Goal: Information Seeking & Learning: Check status

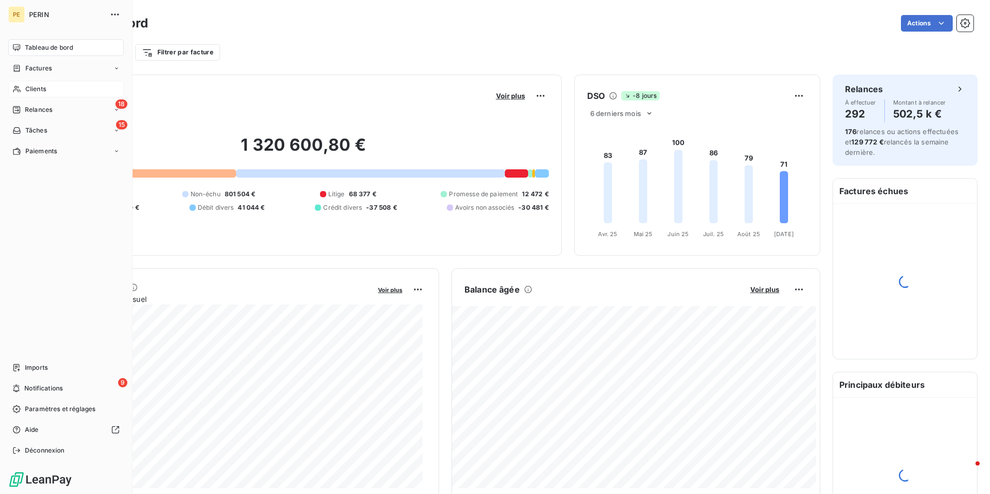
click at [42, 89] on span "Clients" at bounding box center [35, 88] width 21 height 9
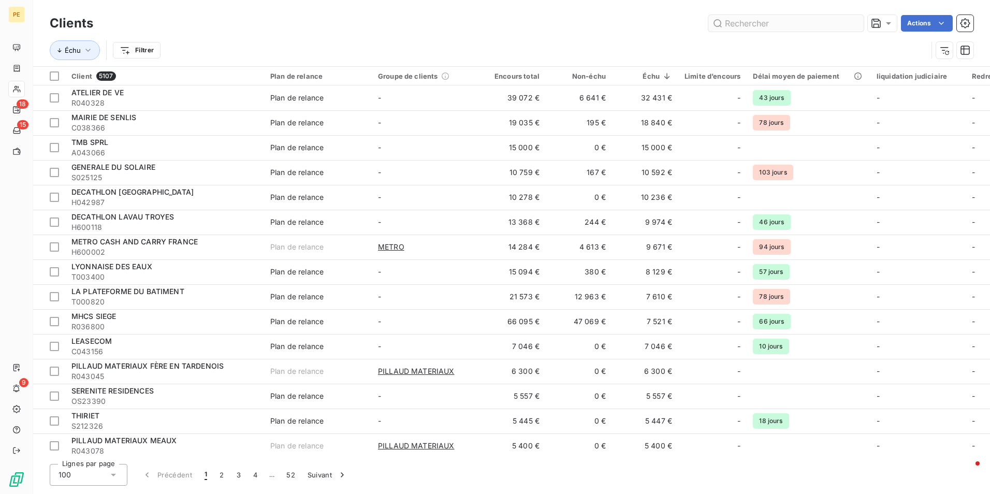
click at [773, 25] on input "text" at bounding box center [786, 23] width 155 height 17
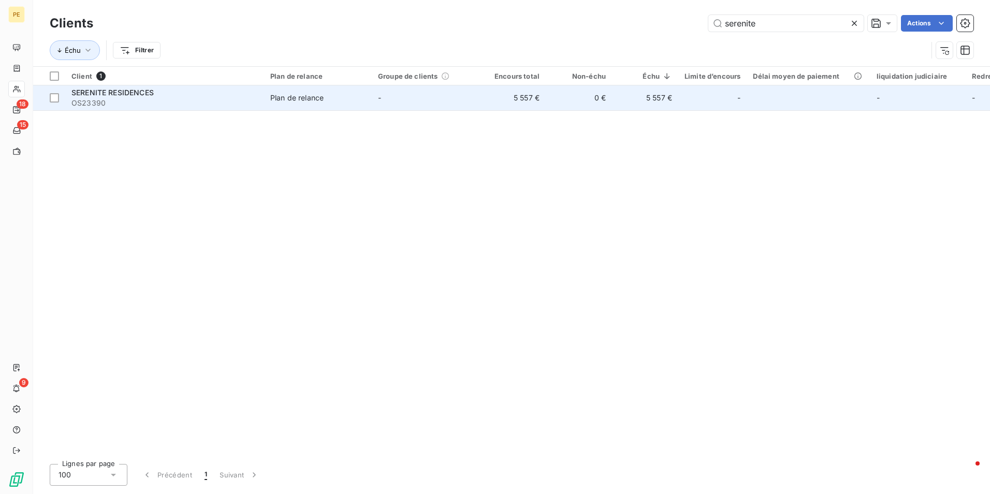
type input "serenite"
click at [117, 98] on span "OS23390" at bounding box center [164, 103] width 186 height 10
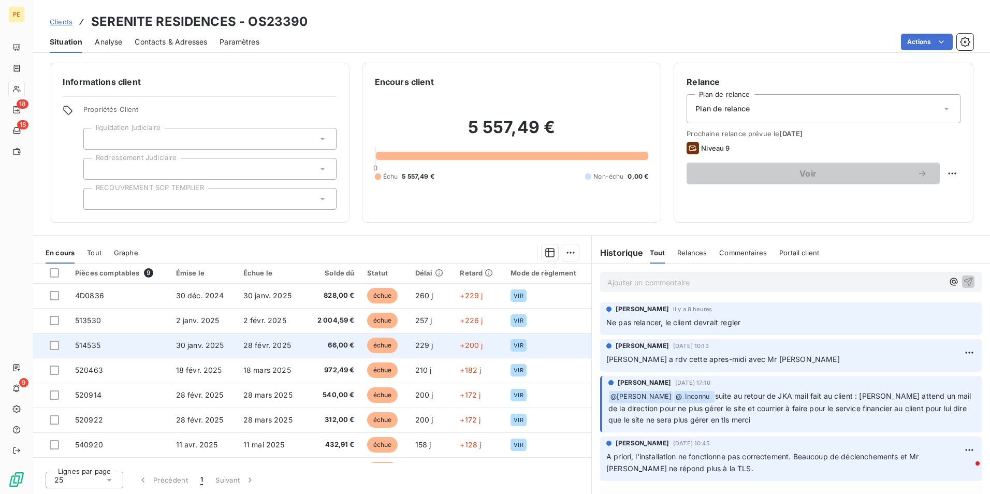
scroll to position [44, 0]
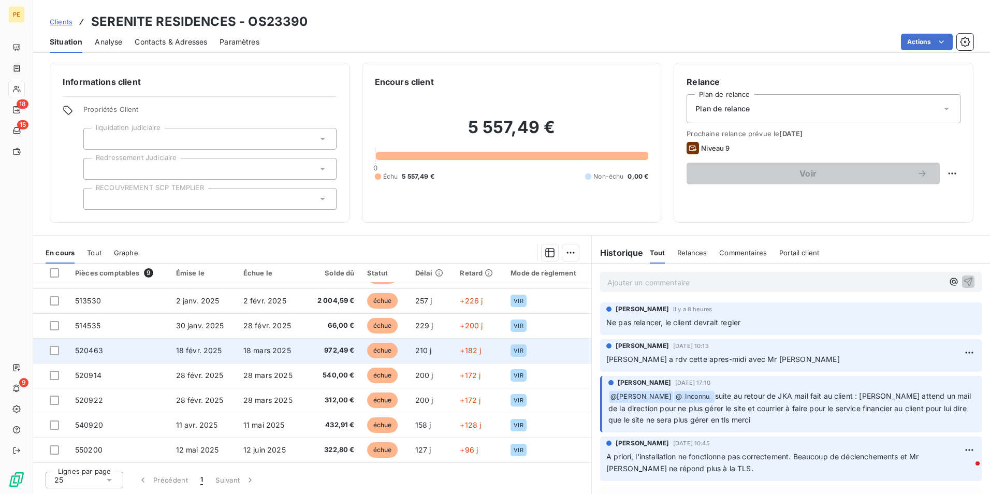
click at [191, 355] on td "18 févr. 2025" at bounding box center [203, 350] width 67 height 25
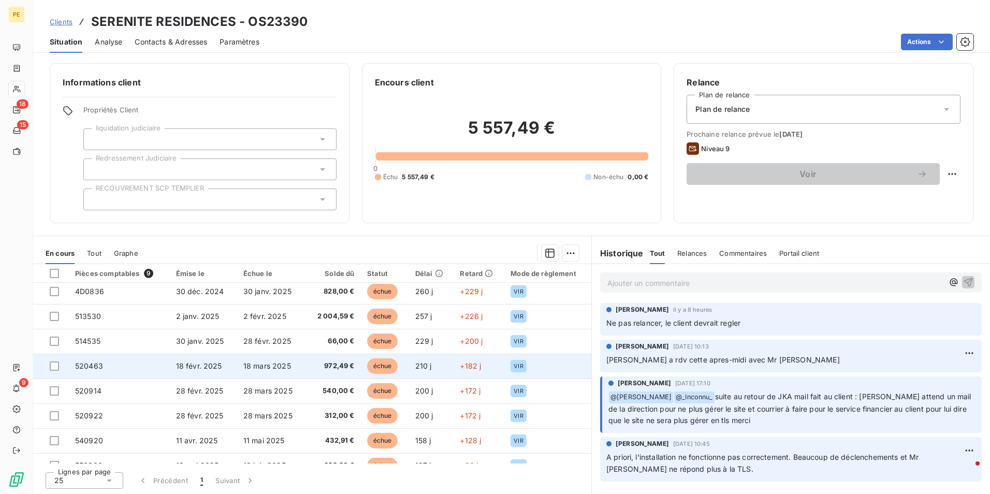
scroll to position [44, 0]
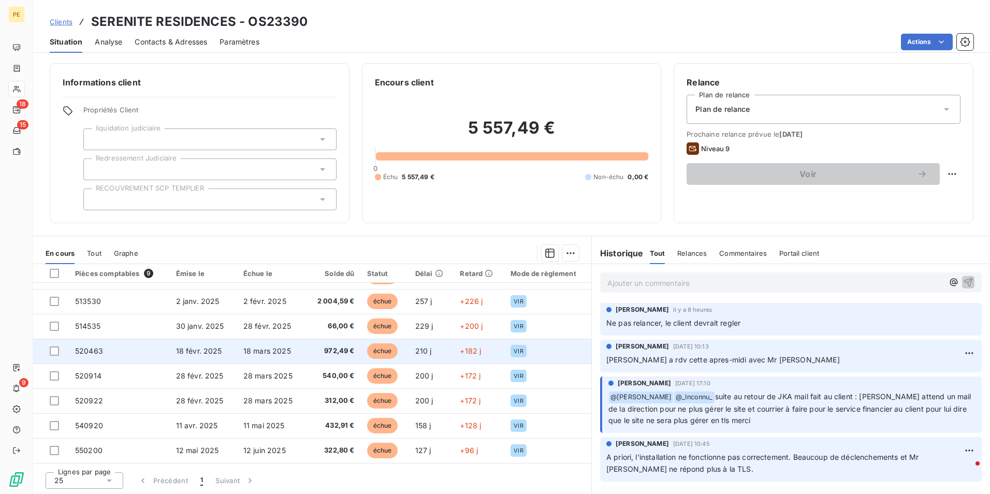
click at [192, 354] on span "18 févr. 2025" at bounding box center [199, 351] width 46 height 9
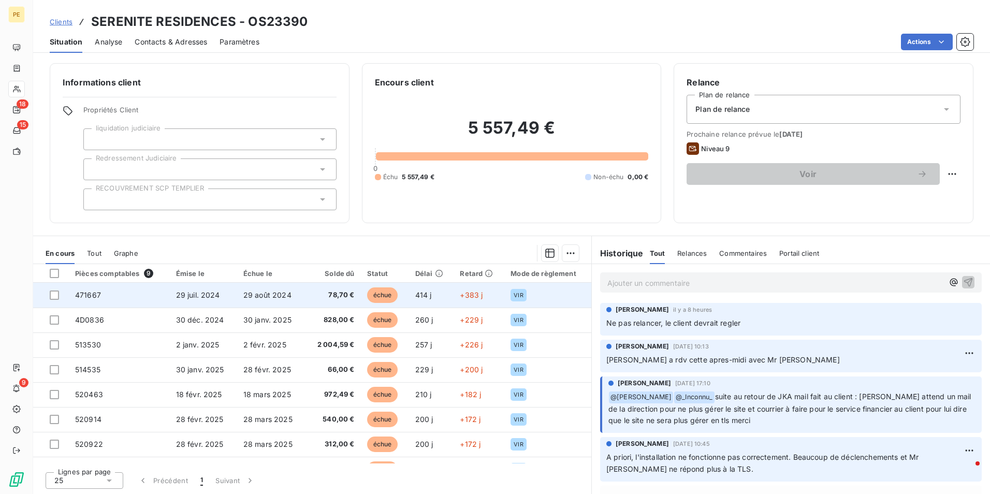
click at [204, 302] on td "29 juil. 2024" at bounding box center [203, 295] width 67 height 25
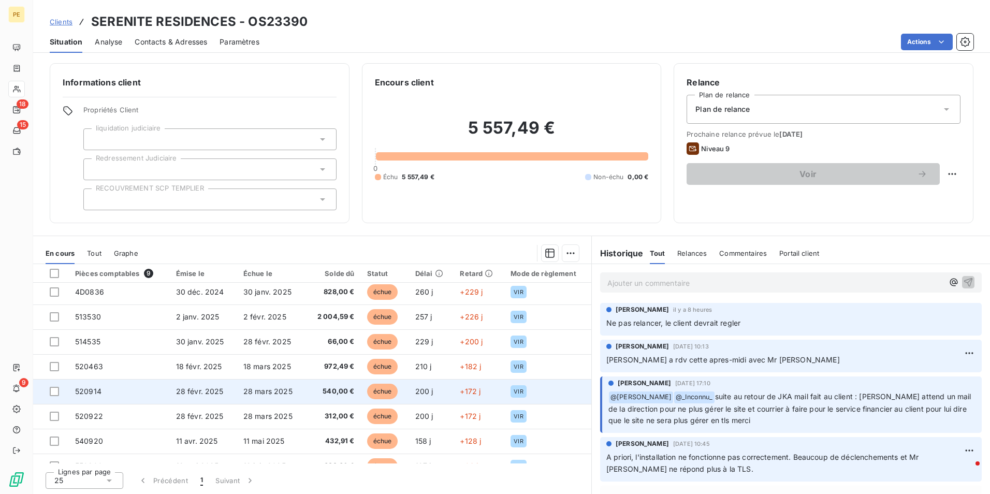
scroll to position [44, 0]
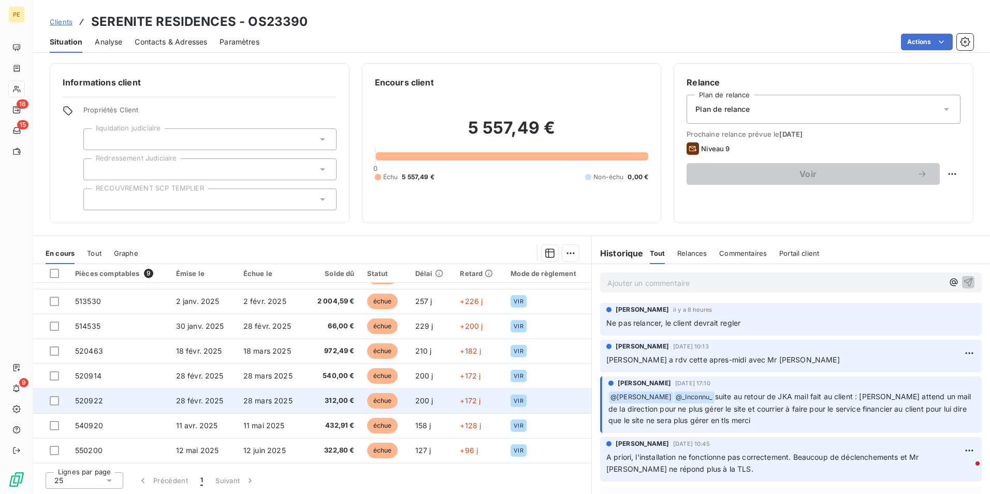
click at [192, 410] on td "28 févr. 2025" at bounding box center [203, 401] width 67 height 25
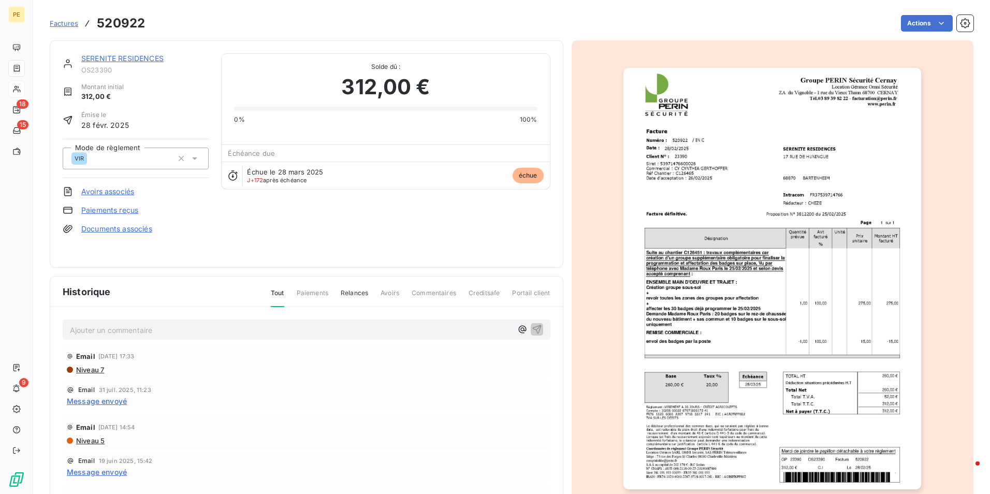
click at [747, 320] on img "button" at bounding box center [773, 279] width 298 height 422
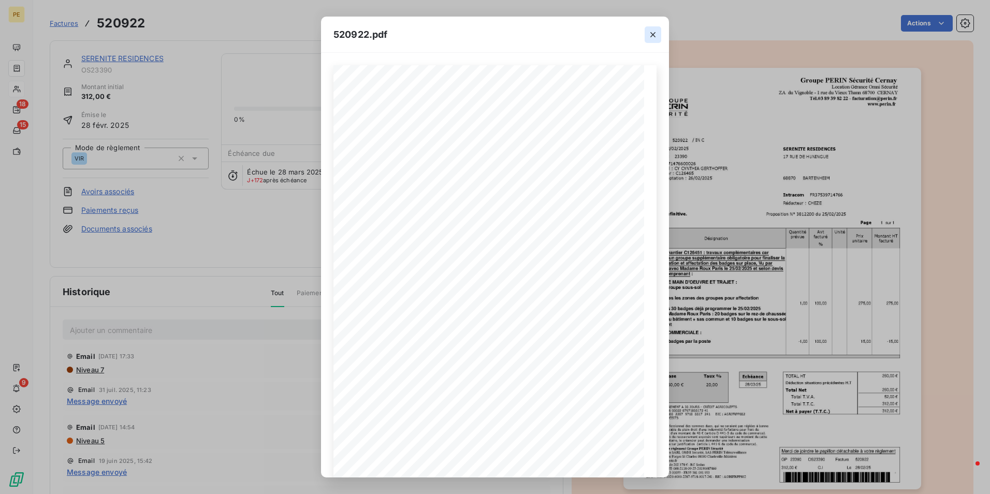
click at [653, 36] on icon "button" at bounding box center [653, 35] width 10 height 10
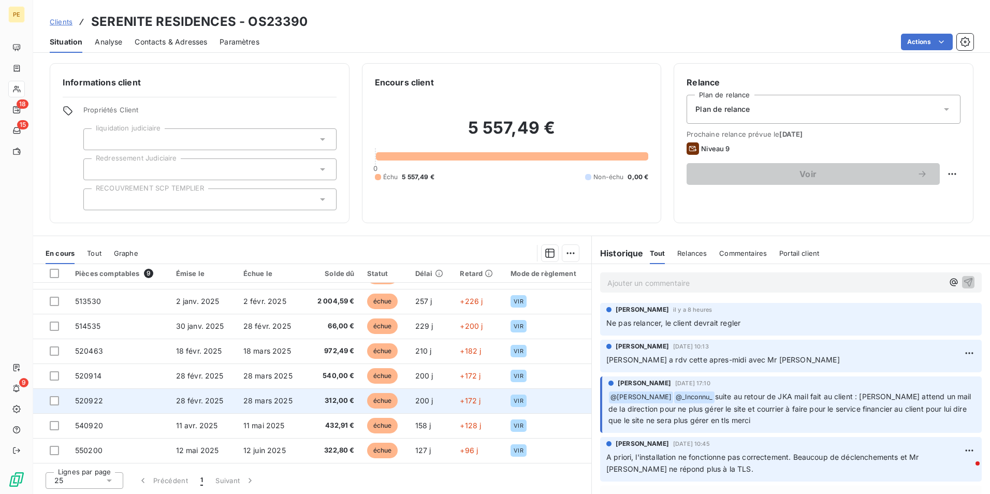
scroll to position [1, 0]
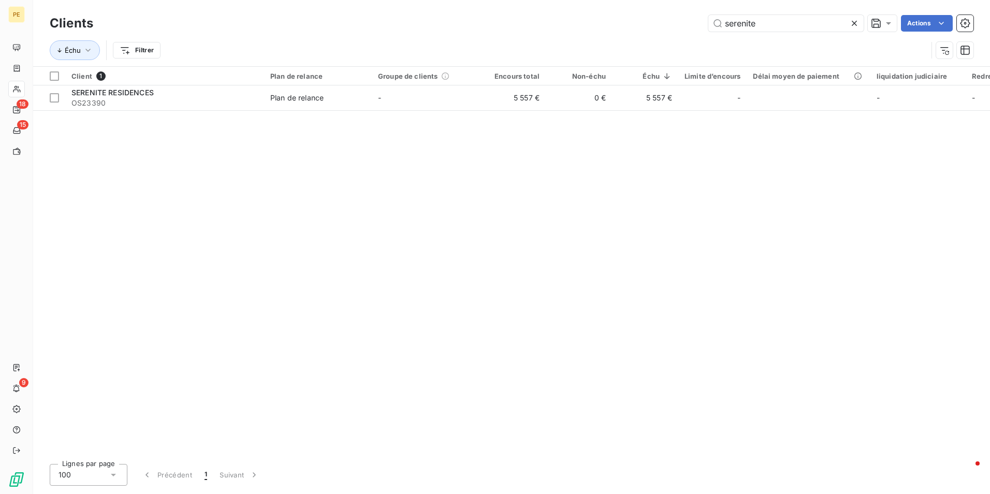
drag, startPoint x: 771, startPoint y: 26, endPoint x: 331, endPoint y: -18, distance: 441.9
click at [331, 0] on html "PE 18 15 9 Clients serenite Actions Échu Filtrer Client 1 Plan de relance Group…" at bounding box center [495, 247] width 990 height 494
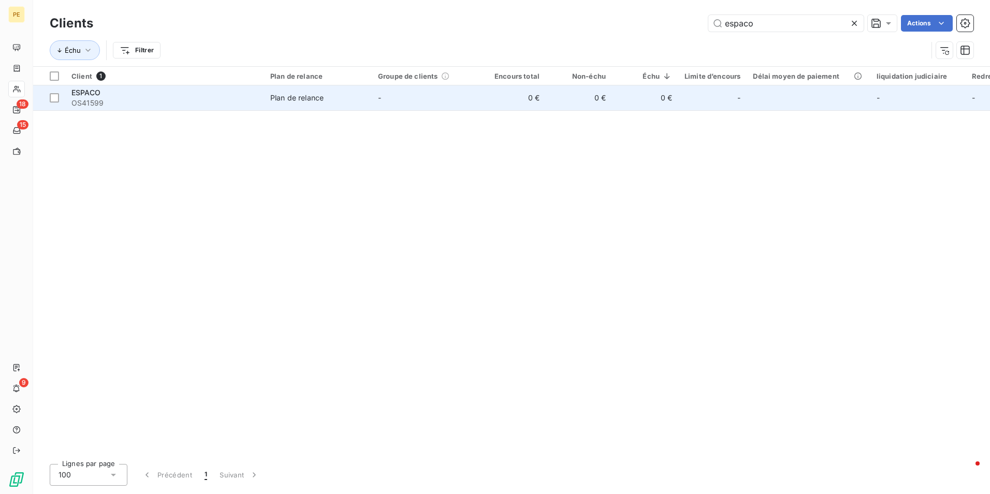
type input "espaco"
click at [102, 102] on span "OS41599" at bounding box center [164, 103] width 186 height 10
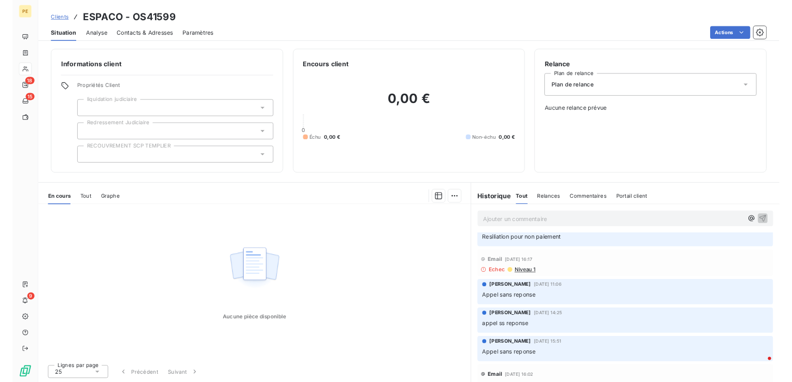
scroll to position [1, 0]
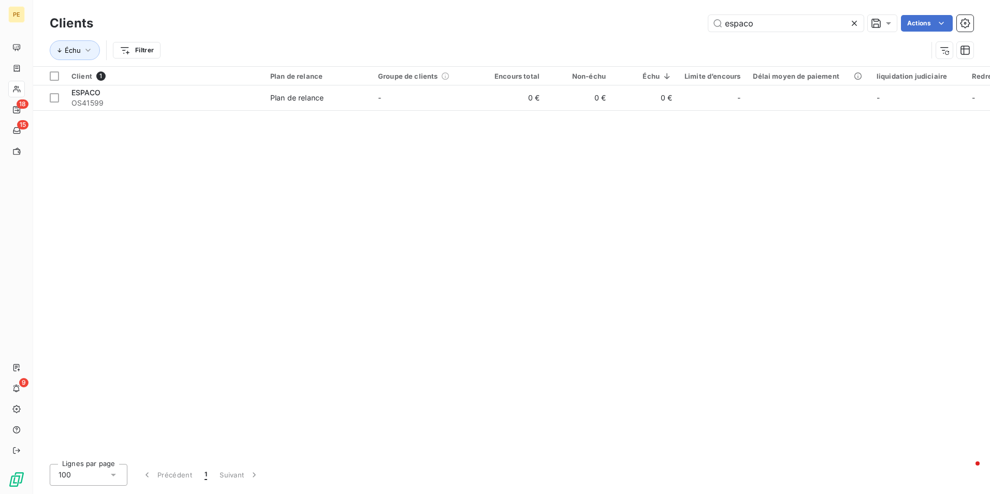
click at [857, 20] on icon at bounding box center [855, 23] width 10 height 10
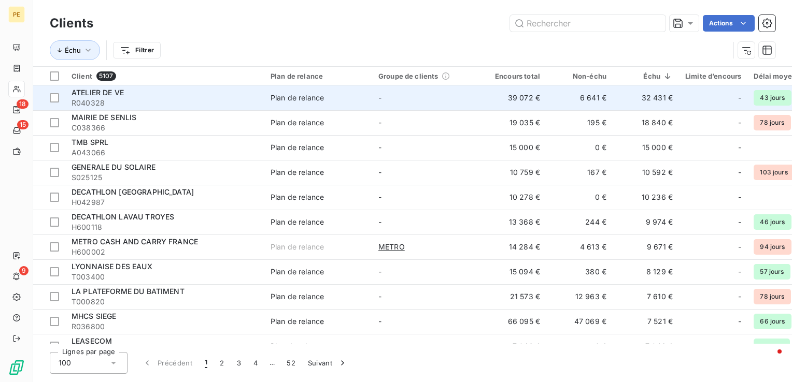
click at [122, 105] on span "R040328" at bounding box center [164, 103] width 186 height 10
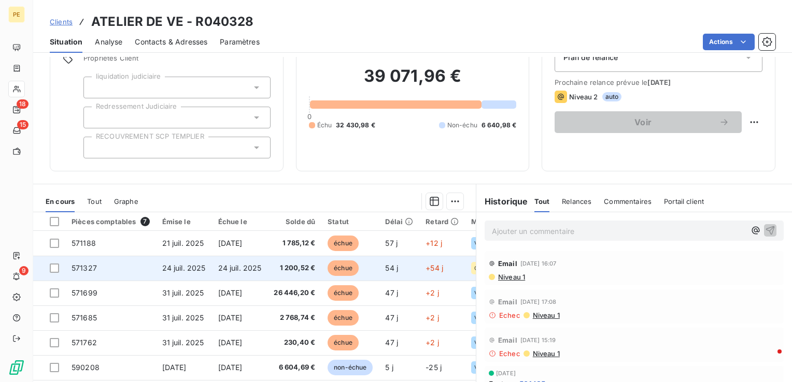
scroll to position [112, 0]
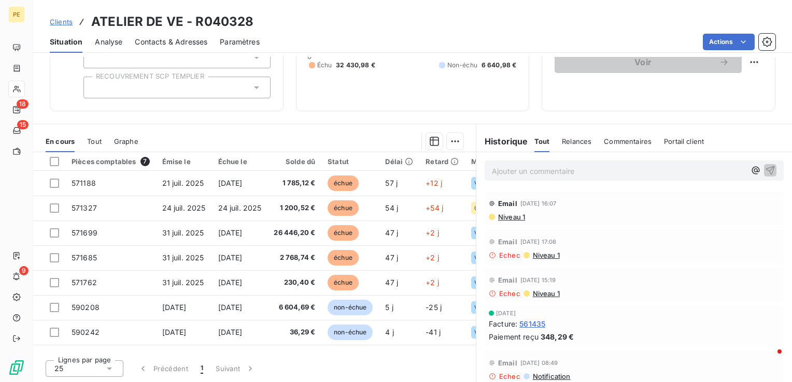
click at [505, 213] on span "Niveau 1" at bounding box center [511, 217] width 28 height 8
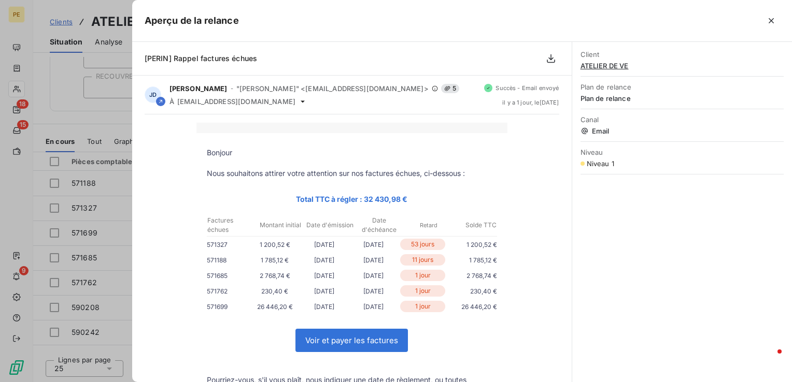
click at [767, 20] on icon "button" at bounding box center [771, 21] width 10 height 10
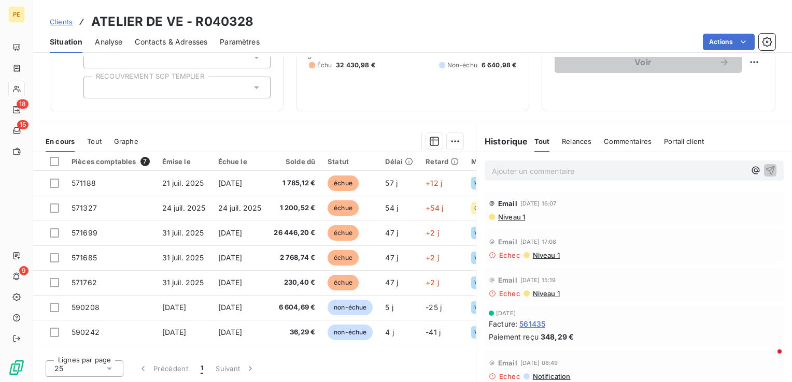
click at [191, 40] on span "Contacts & Adresses" at bounding box center [171, 42] width 73 height 10
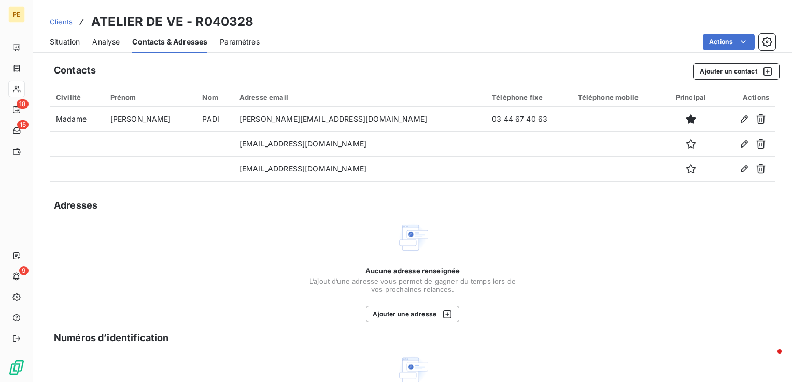
click at [67, 42] on span "Situation" at bounding box center [65, 42] width 30 height 10
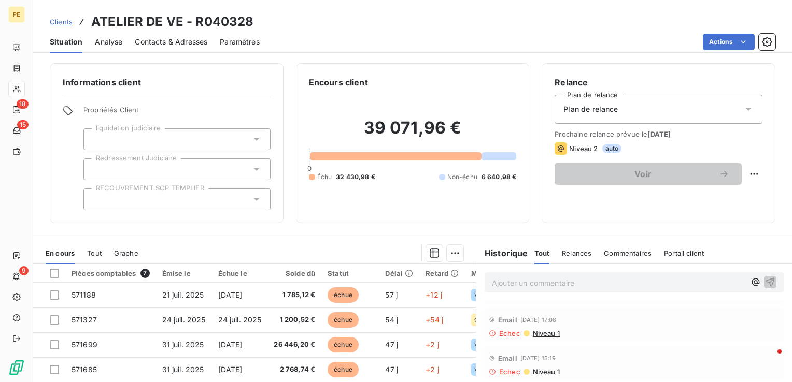
scroll to position [52, 0]
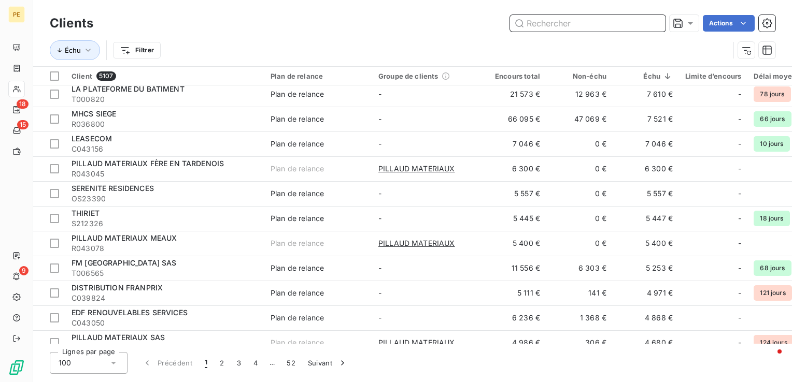
scroll to position [207, 0]
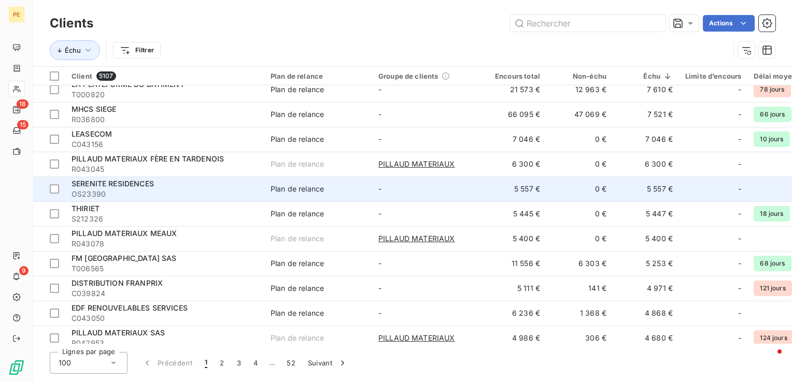
click at [132, 181] on span "SERENITE RESIDENCES" at bounding box center [112, 183] width 82 height 9
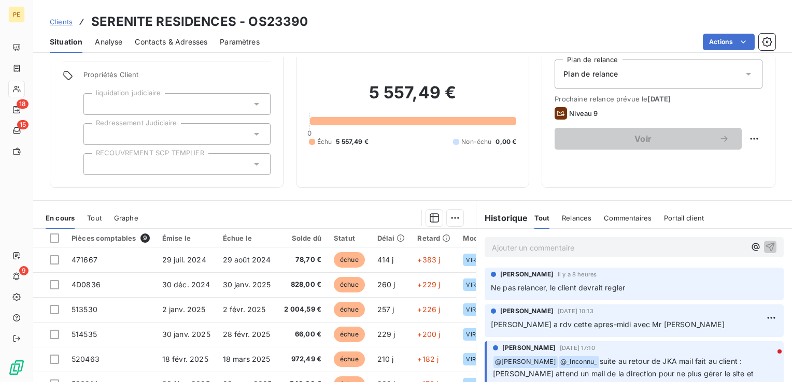
scroll to position [52, 0]
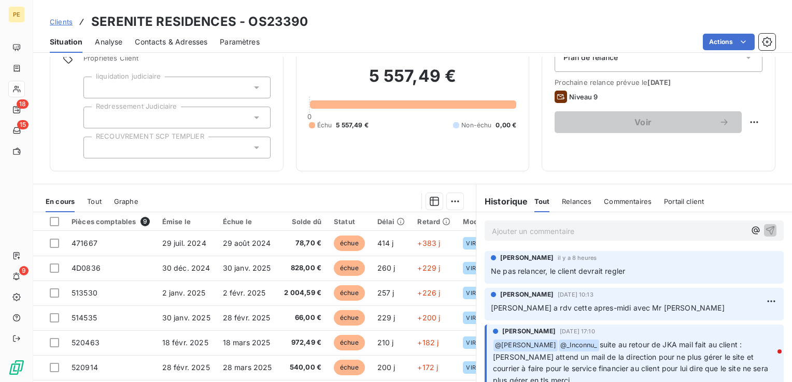
click at [537, 229] on p "Ajouter un commentaire ﻿" at bounding box center [618, 231] width 253 height 13
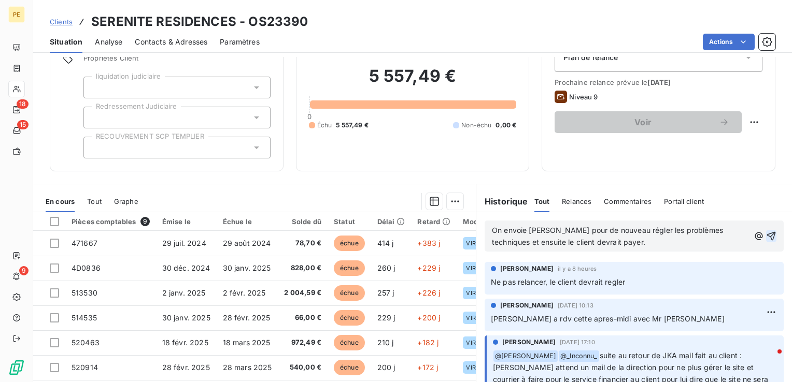
click at [766, 237] on icon "button" at bounding box center [771, 236] width 10 height 10
